Goal: Task Accomplishment & Management: Manage account settings

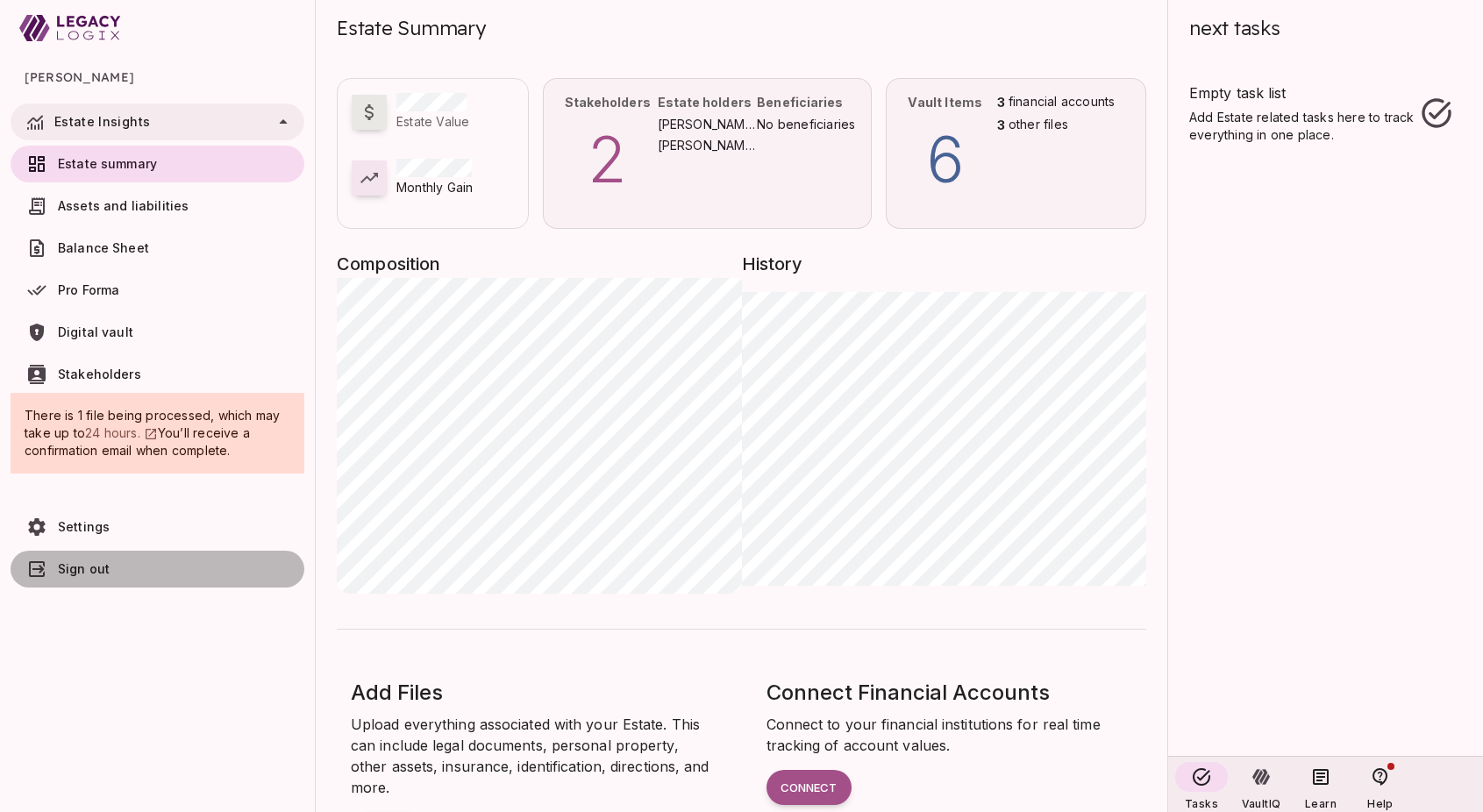
click at [87, 579] on link "Sign out" at bounding box center [157, 568] width 294 height 37
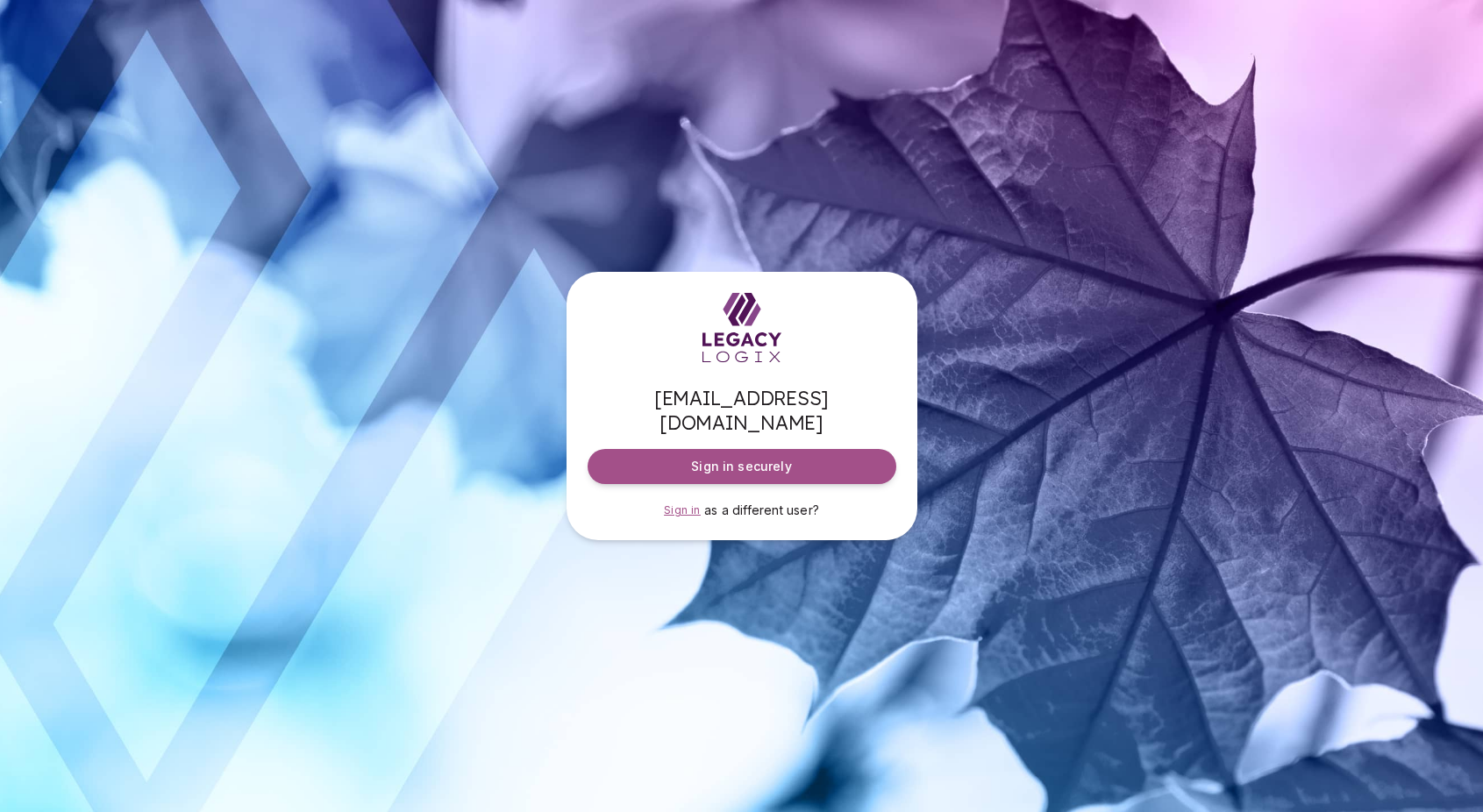
click at [668, 503] on span "Sign in" at bounding box center [682, 510] width 37 height 13
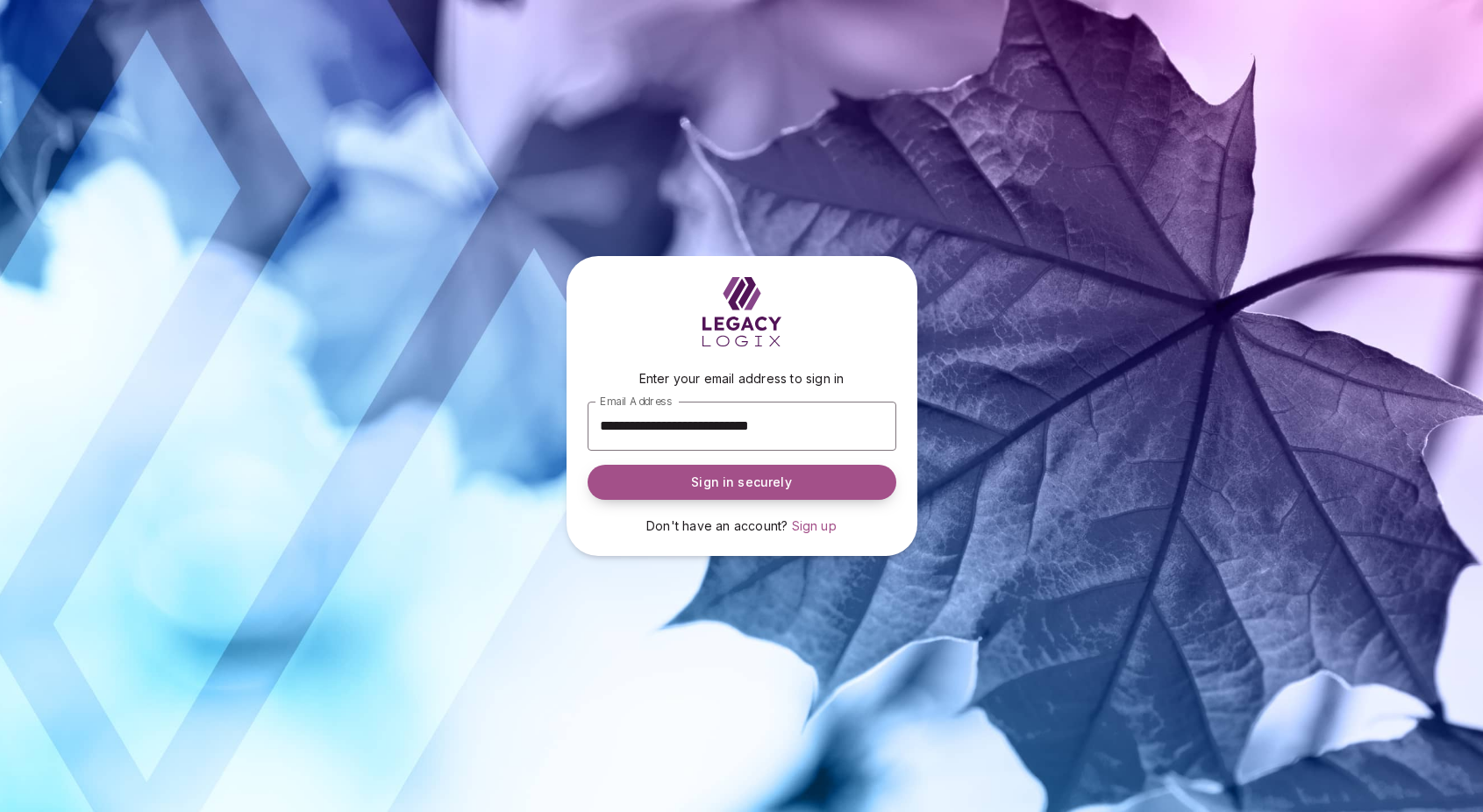
click at [709, 480] on span "Sign in securely" at bounding box center [741, 482] width 100 height 18
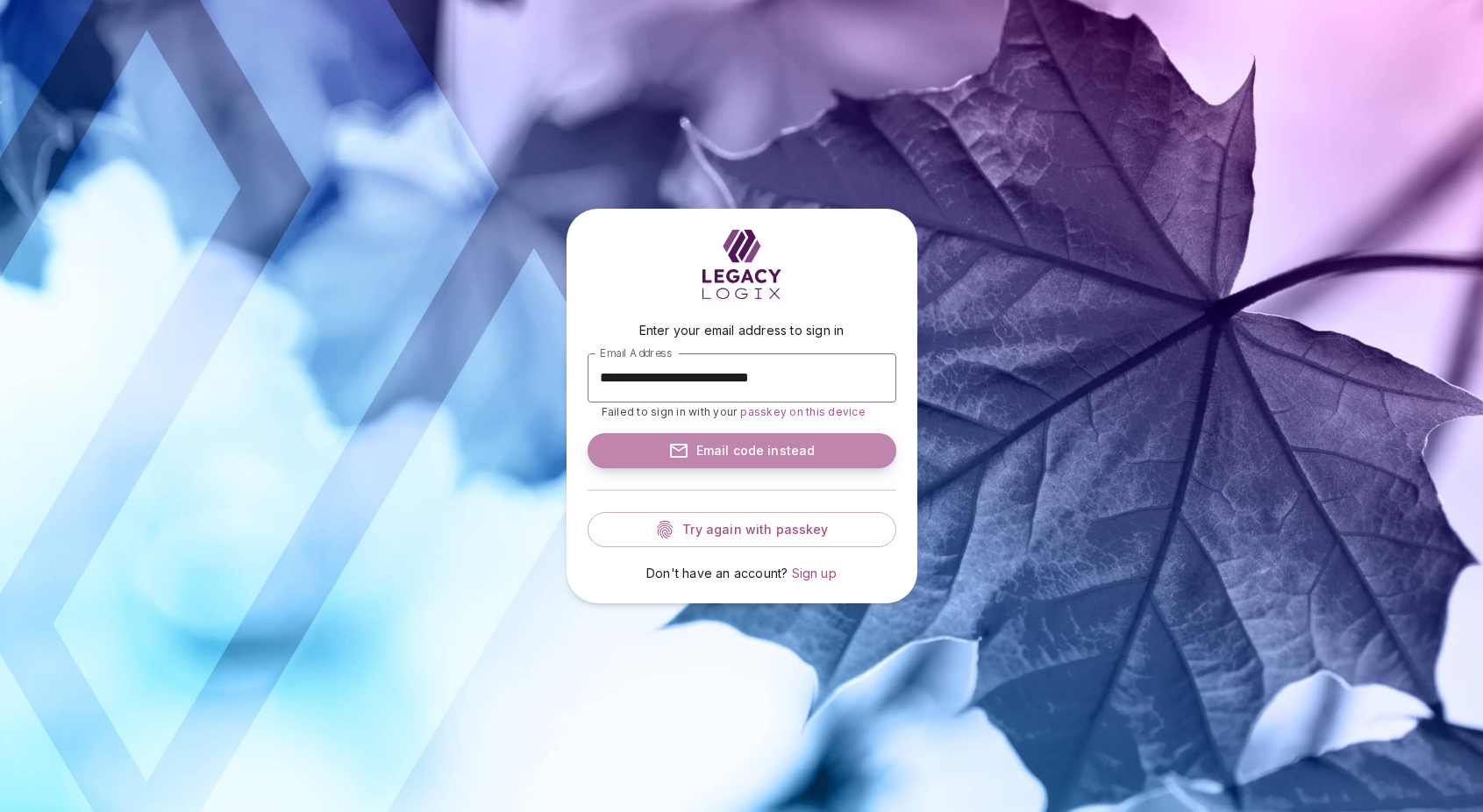
click at [738, 458] on span "Email code instead" at bounding box center [751, 450] width 126 height 18
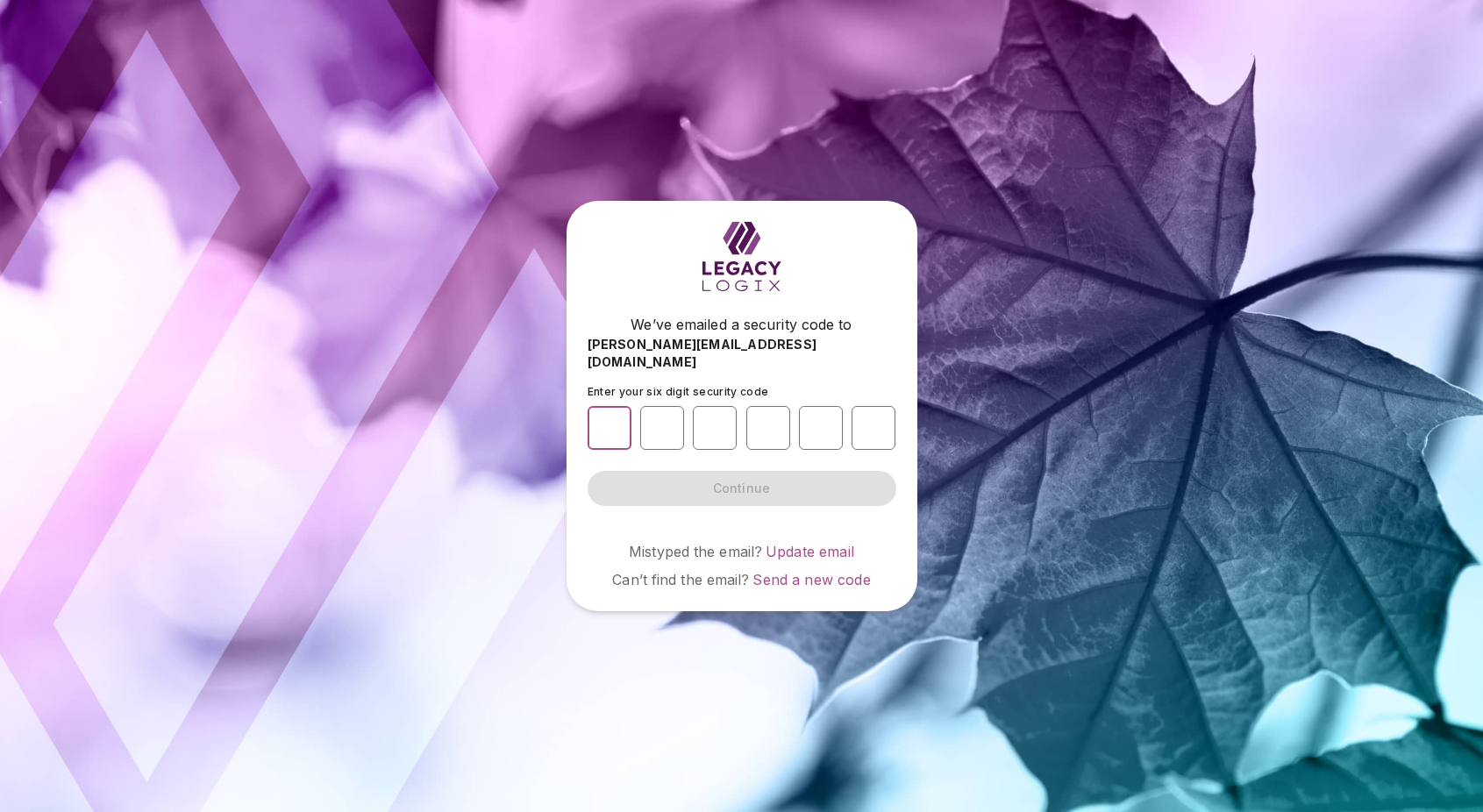
click at [617, 422] on input "number" at bounding box center [609, 428] width 44 height 44
type input "*"
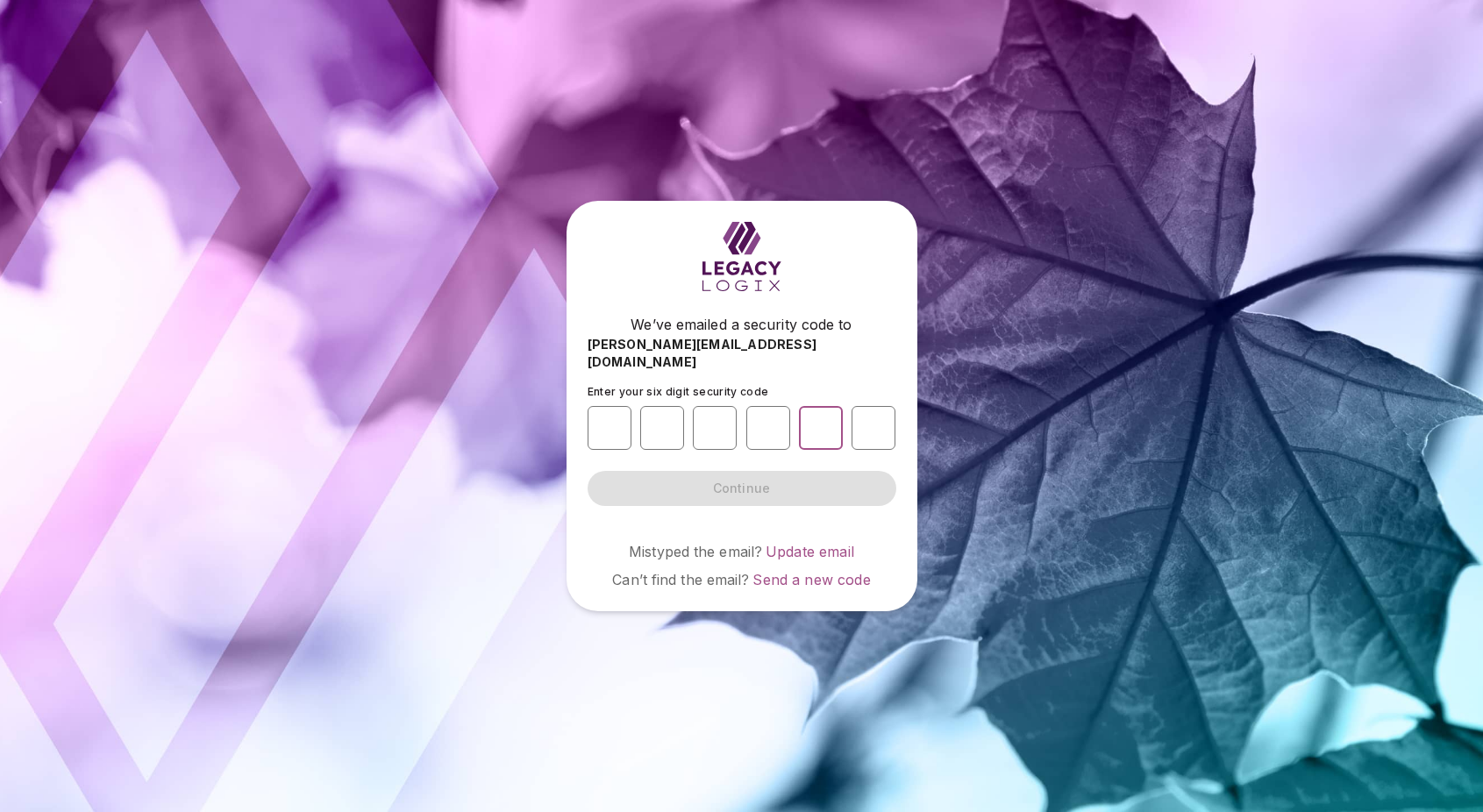
type input "*"
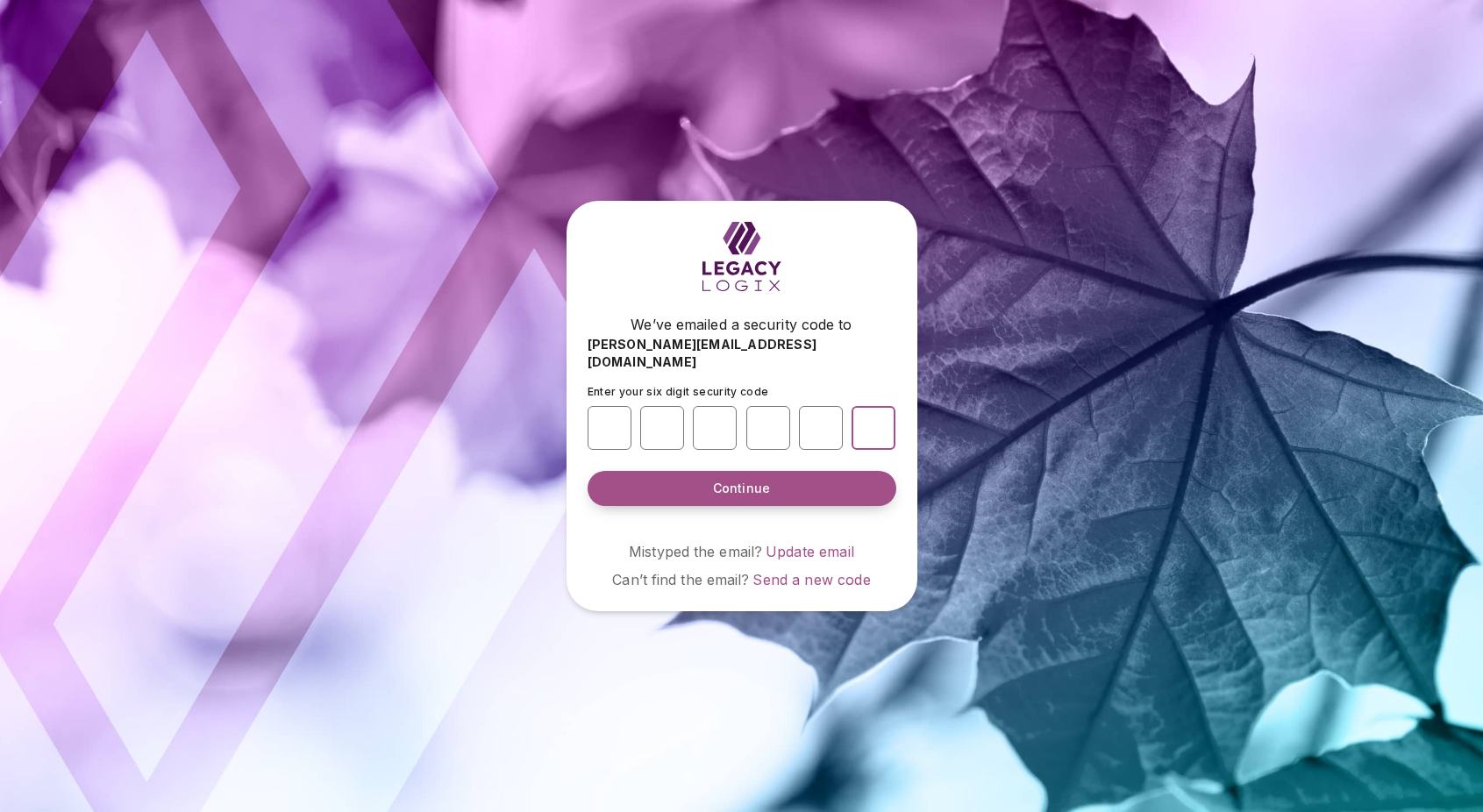
type input "*"
click at [708, 482] on button "Continue" at bounding box center [742, 488] width 309 height 35
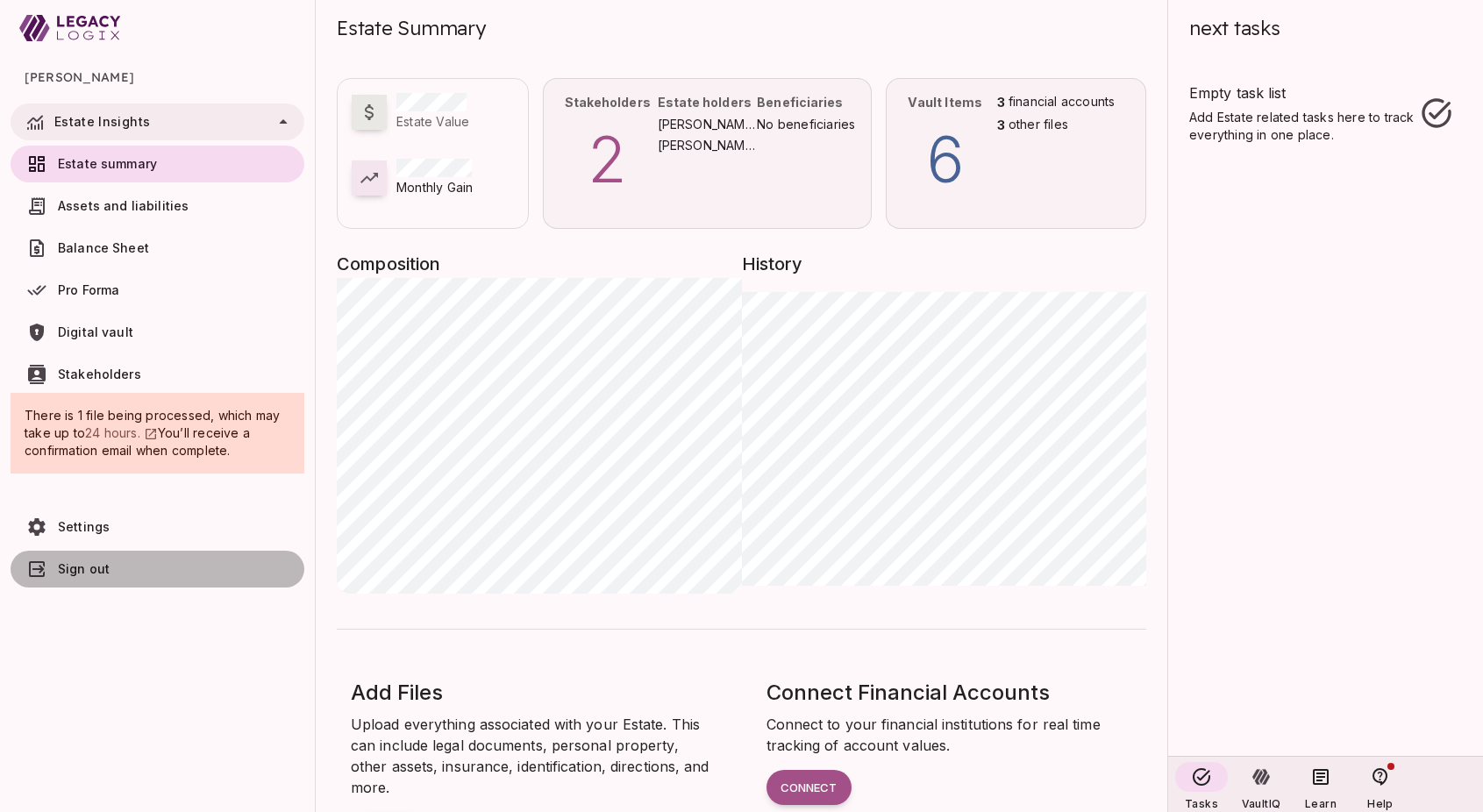
click at [86, 574] on span "Sign out" at bounding box center [83, 568] width 52 height 15
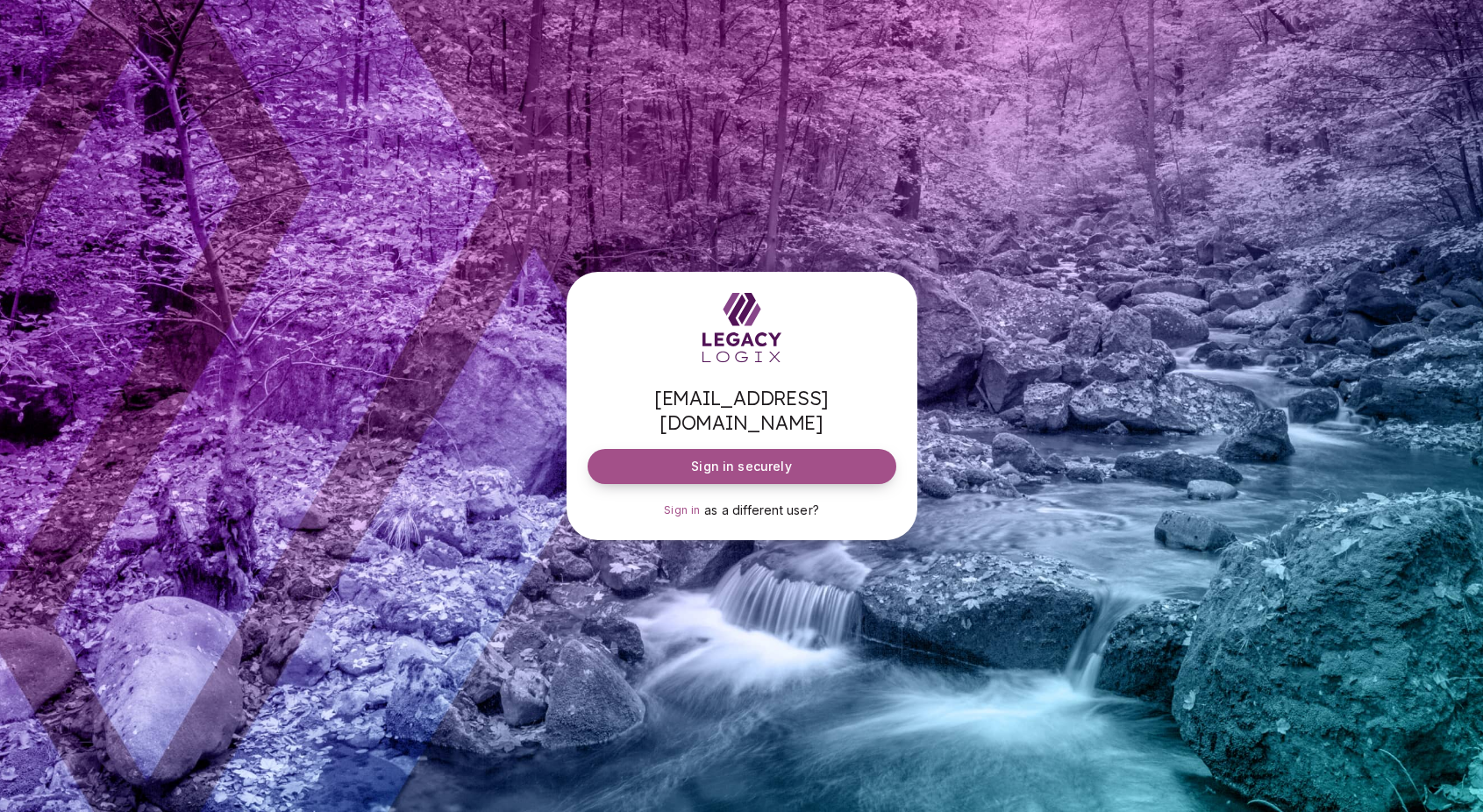
click at [724, 458] on span "Sign in securely" at bounding box center [741, 466] width 100 height 18
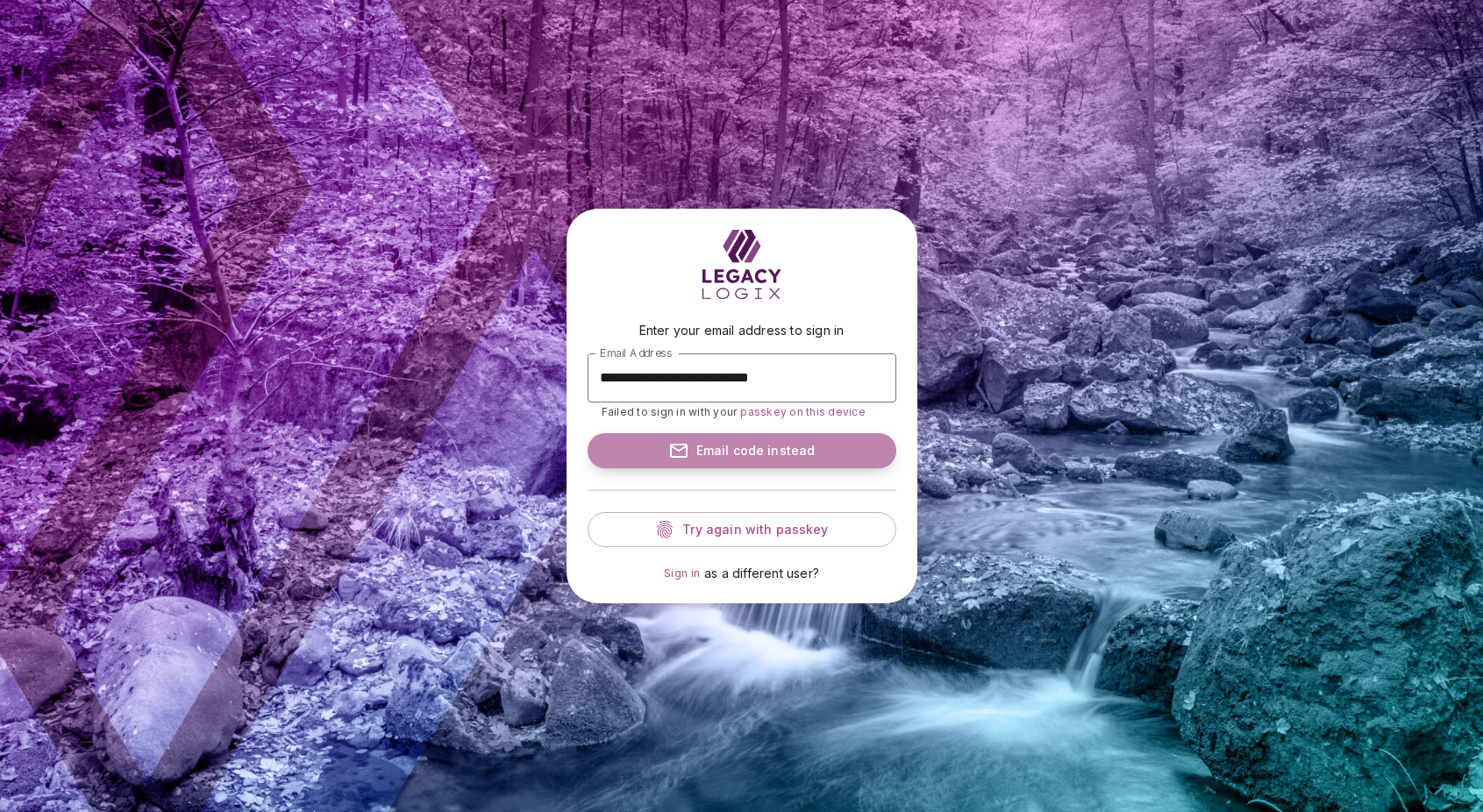
click at [733, 449] on span "Email code instead" at bounding box center [751, 450] width 126 height 18
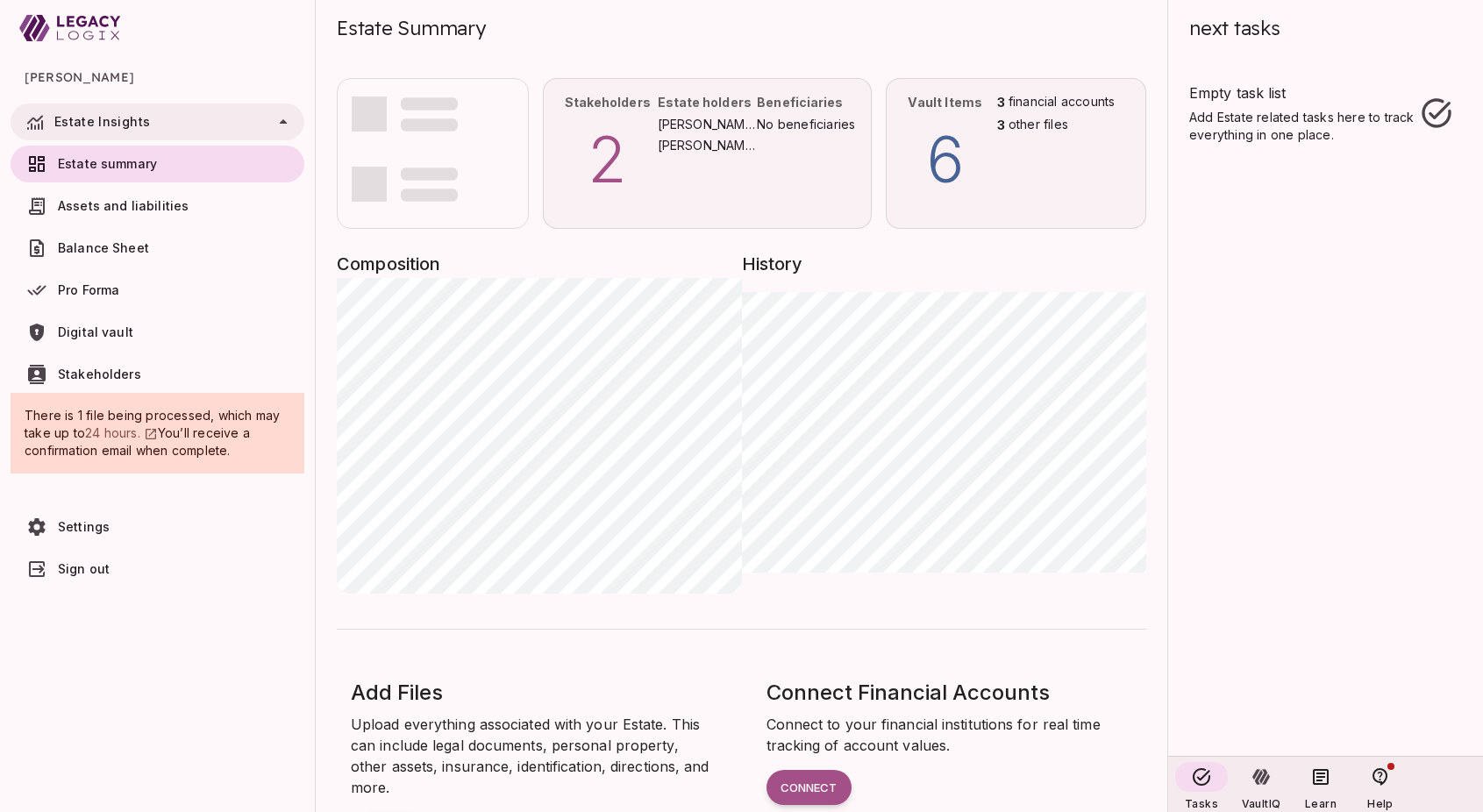
click at [65, 569] on span "Sign out" at bounding box center [83, 568] width 52 height 15
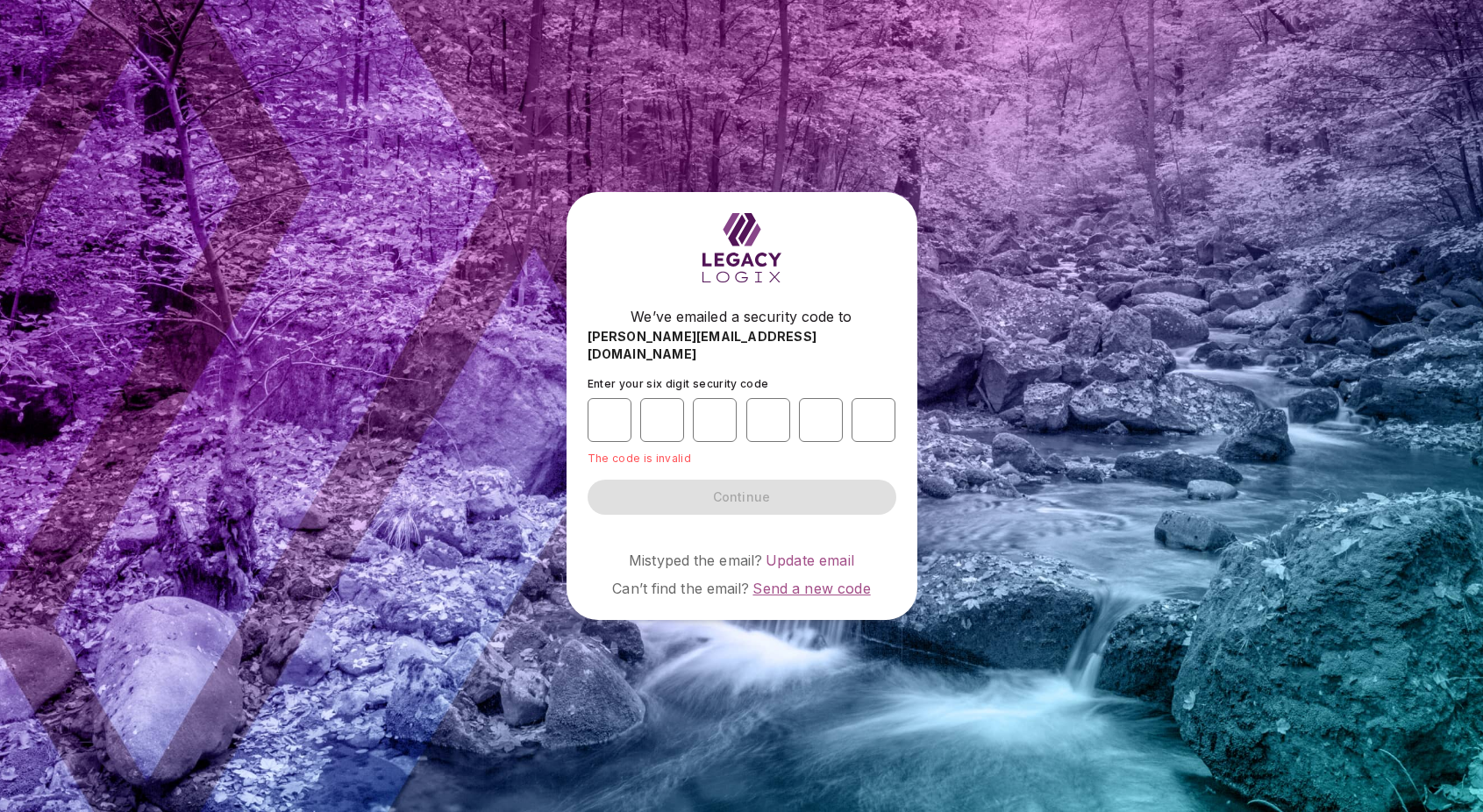
click at [797, 580] on span "Send a new code" at bounding box center [811, 588] width 118 height 18
